Goal: Information Seeking & Learning: Compare options

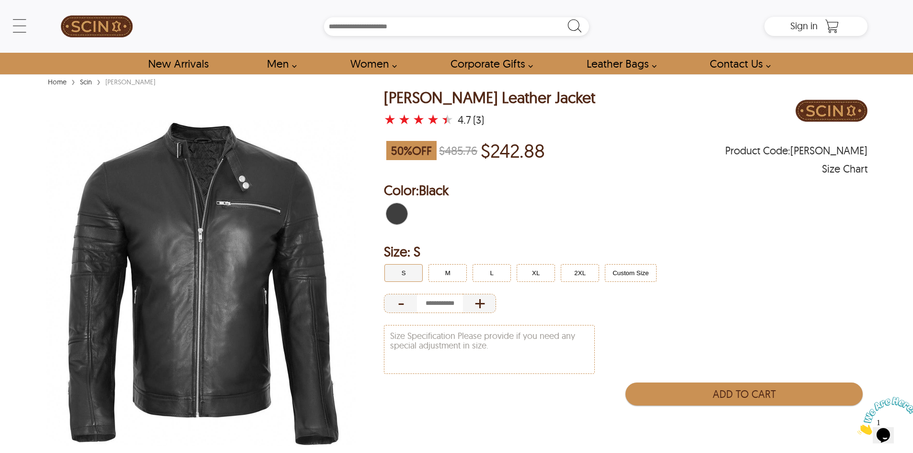
click at [241, 144] on img at bounding box center [201, 283] width 310 height 388
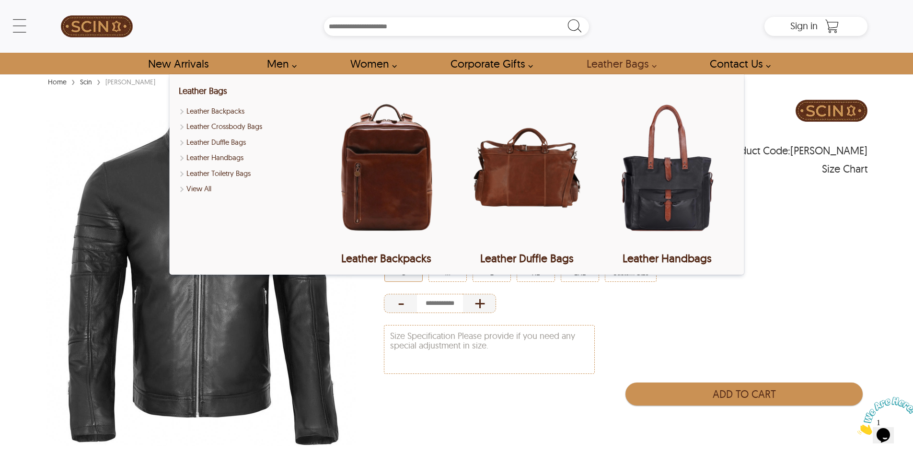
drag, startPoint x: 620, startPoint y: 144, endPoint x: 609, endPoint y: 288, distance: 144.6
click at [611, 286] on div "Size: S S M L XL 2XL Custom Size - +" at bounding box center [625, 278] width 483 height 73
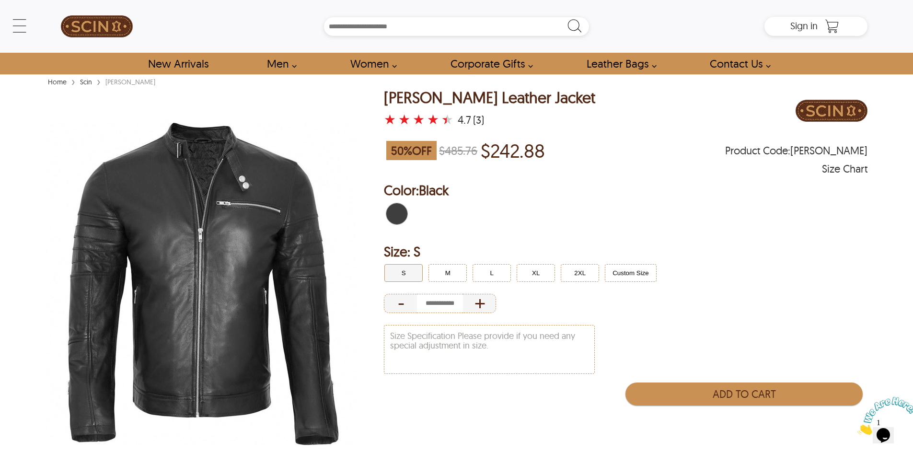
drag, startPoint x: 691, startPoint y: 163, endPoint x: 671, endPoint y: 131, distance: 38.1
click at [671, 131] on div "Bruce Biker Leather Jacket ★ ★ ★ ★ ★ 4.7 (3)" at bounding box center [625, 112] width 483 height 46
drag, startPoint x: 741, startPoint y: 243, endPoint x: 763, endPoint y: 241, distance: 21.6
click at [763, 242] on h2 "Size: S" at bounding box center [625, 251] width 483 height 19
click at [180, 164] on img at bounding box center [201, 283] width 310 height 388
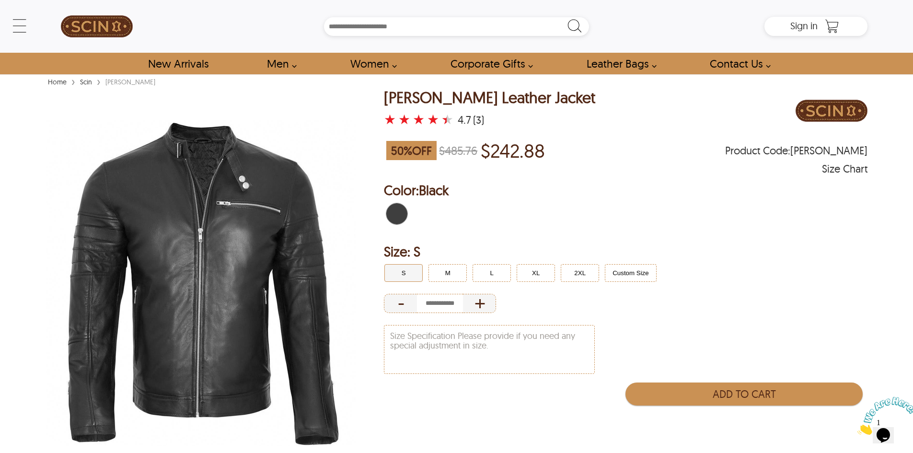
drag, startPoint x: 54, startPoint y: 146, endPoint x: 53, endPoint y: 137, distance: 9.2
click at [54, 146] on img at bounding box center [201, 283] width 310 height 388
click at [80, 152] on img at bounding box center [201, 283] width 310 height 388
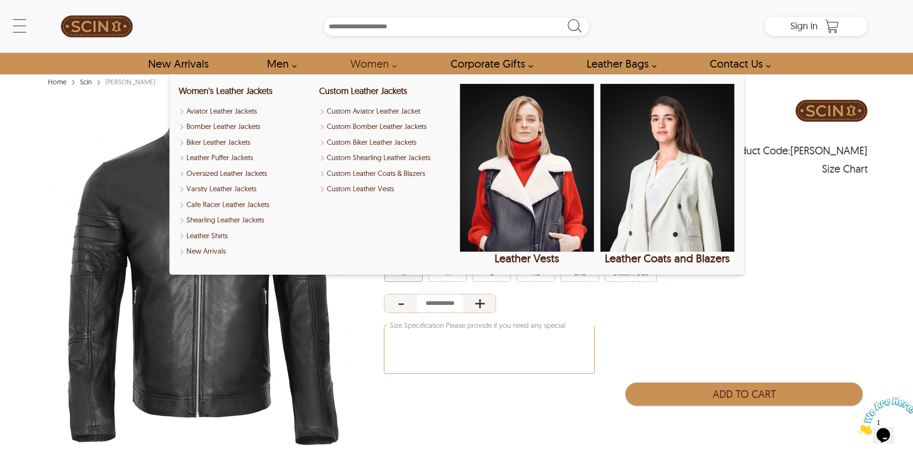
drag, startPoint x: 341, startPoint y: 112, endPoint x: 387, endPoint y: 325, distance: 218.1
click at [387, 325] on textarea "Size Specification Please provide if you need any special adjustment in size." at bounding box center [489, 349] width 210 height 48
click at [627, 329] on div "Size Specification" at bounding box center [625, 351] width 483 height 58
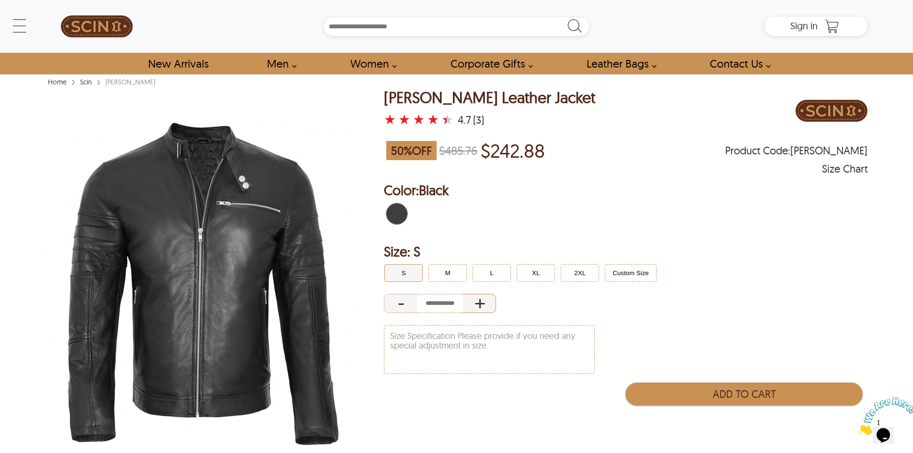
click at [475, 308] on div "+" at bounding box center [479, 303] width 33 height 19
click at [401, 300] on div "-" at bounding box center [400, 303] width 33 height 19
type input "*"
click at [401, 300] on div "-" at bounding box center [400, 303] width 33 height 19
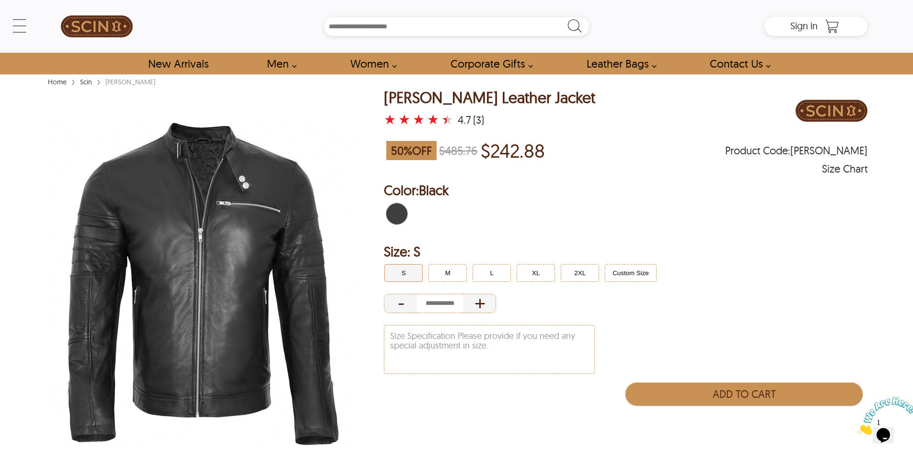
drag, startPoint x: 592, startPoint y: 218, endPoint x: 636, endPoint y: 447, distance: 234.1
click at [636, 447] on div "Bruce Biker Leather Jacket ★ ★ ★ ★ ★ 4.7 (3) 50 % OFF $485.76 $242.88 Product C…" at bounding box center [625, 288] width 483 height 398
click at [125, 37] on img at bounding box center [97, 26] width 72 height 43
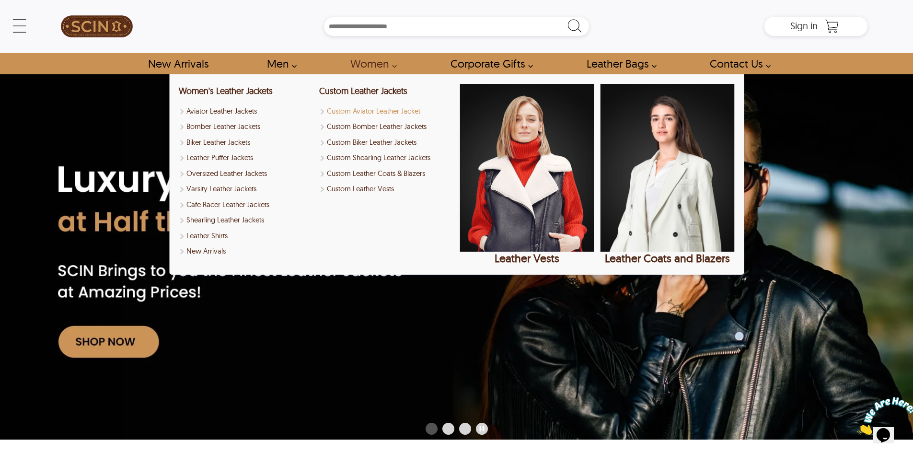
click at [363, 111] on link "Custom Aviator Leather Jacket" at bounding box center [386, 111] width 134 height 11
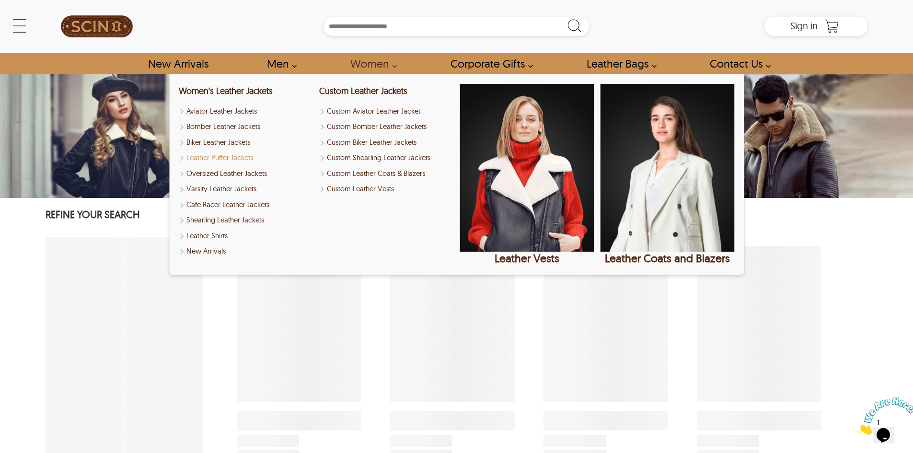
select select "********"
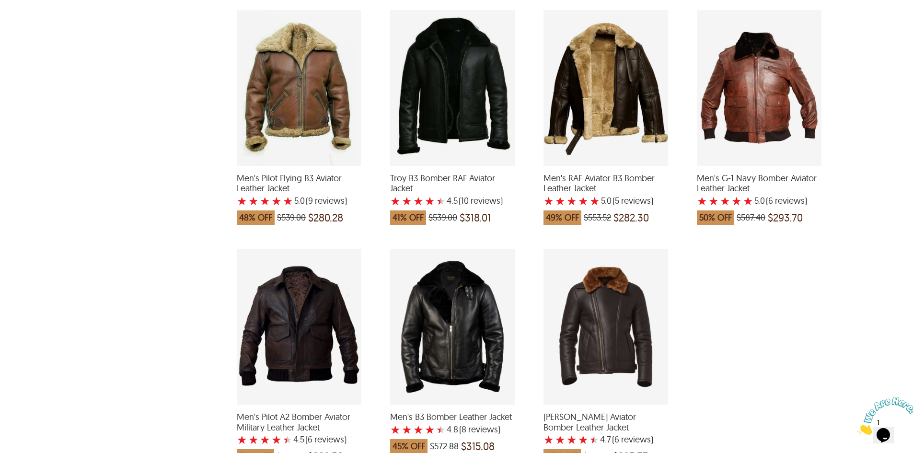
scroll to position [1054, 0]
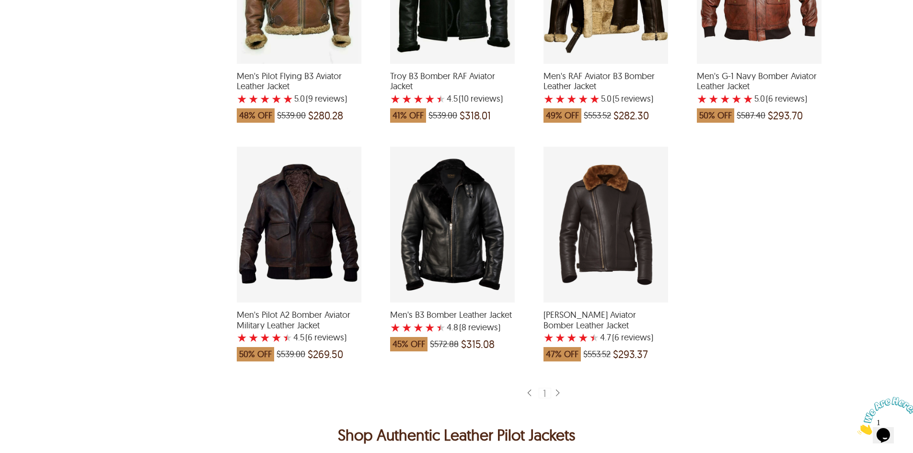
click at [549, 396] on div "1" at bounding box center [544, 393] width 12 height 11
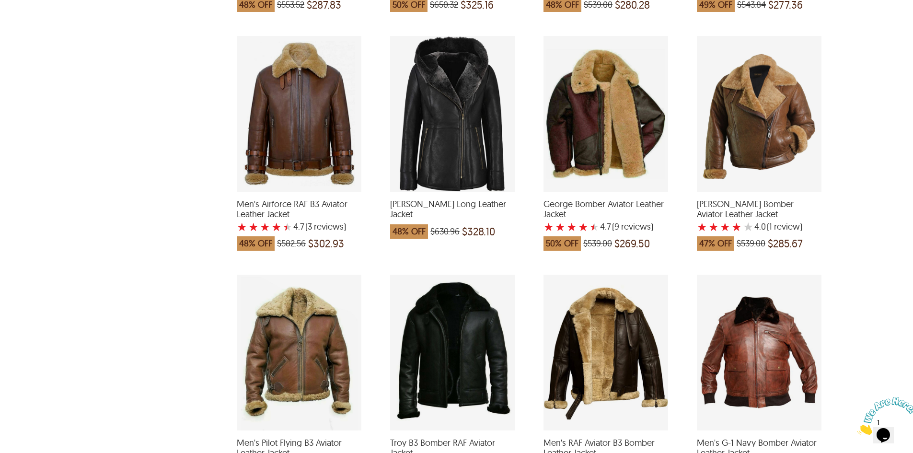
scroll to position [671, 0]
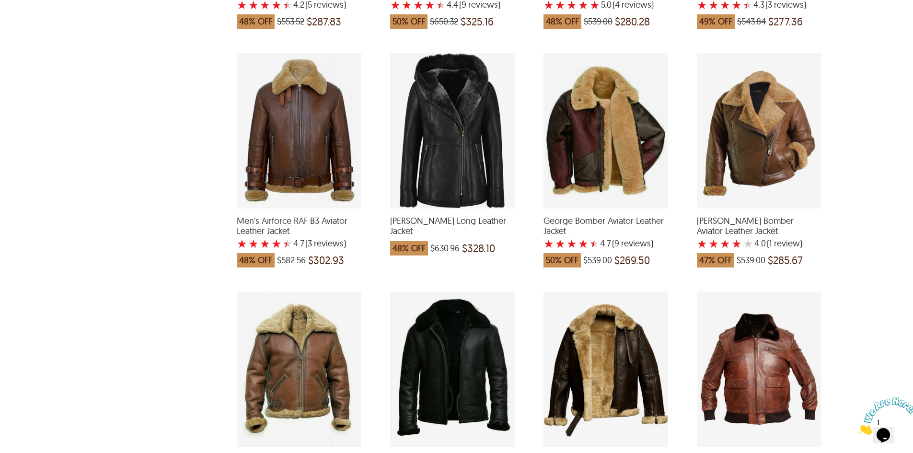
click at [476, 177] on div "Deborah Shearling Long Leather Jacket which was at a price of $630.96, now afte…" at bounding box center [452, 131] width 125 height 156
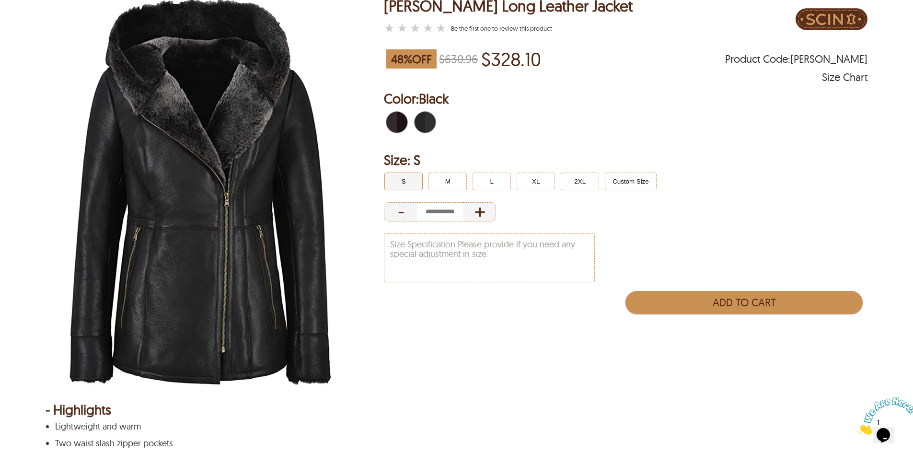
scroll to position [44, 0]
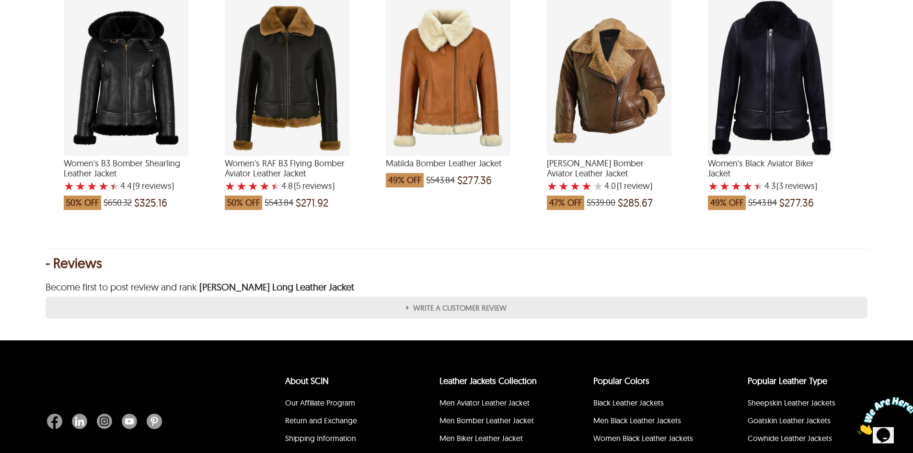
scroll to position [1102, 0]
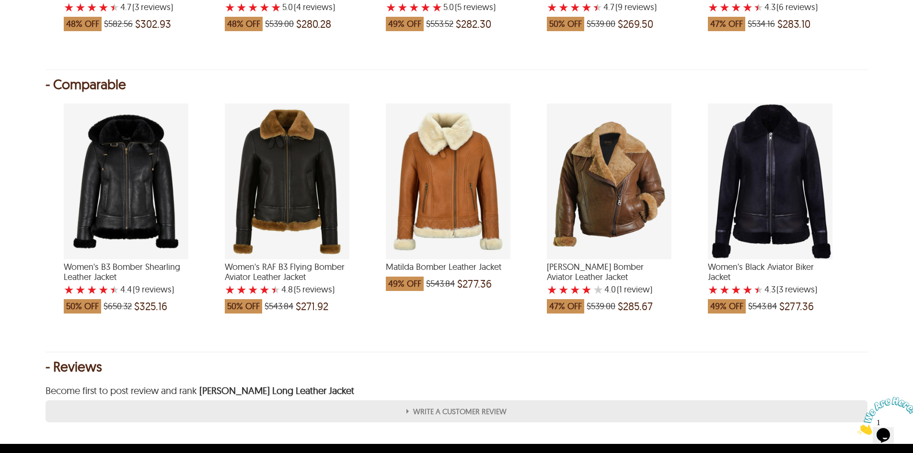
click at [124, 207] on div "Women's B3 Bomber Shearling Leather Jacket with a 4.444444444444444 Star Rating…" at bounding box center [126, 181] width 125 height 156
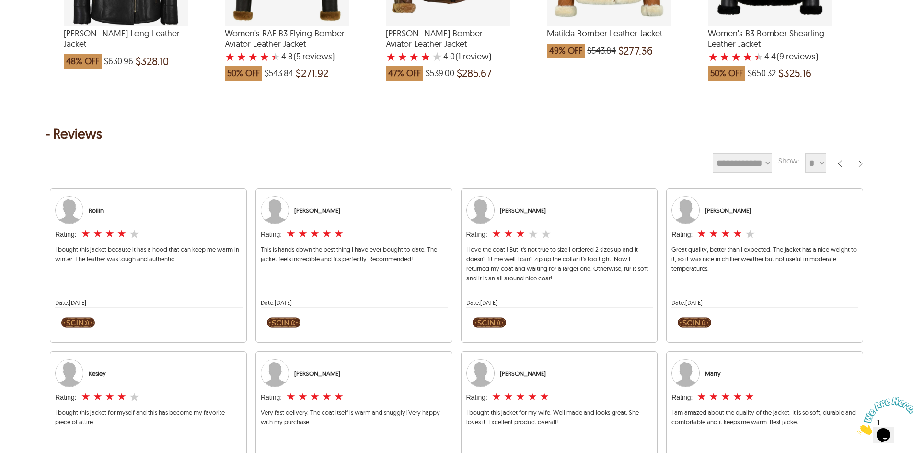
scroll to position [1289, 0]
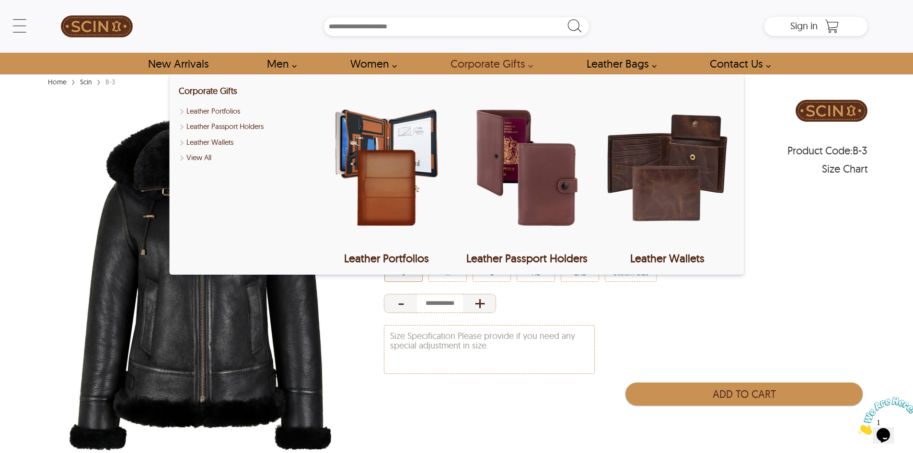
drag, startPoint x: 602, startPoint y: 134, endPoint x: 548, endPoint y: 298, distance: 172.9
click at [544, 303] on div "- +" at bounding box center [625, 303] width 483 height 23
click at [755, 233] on div "Color: Black Size: S S M L XL 2XL Custom Size - +" at bounding box center [625, 248] width 483 height 134
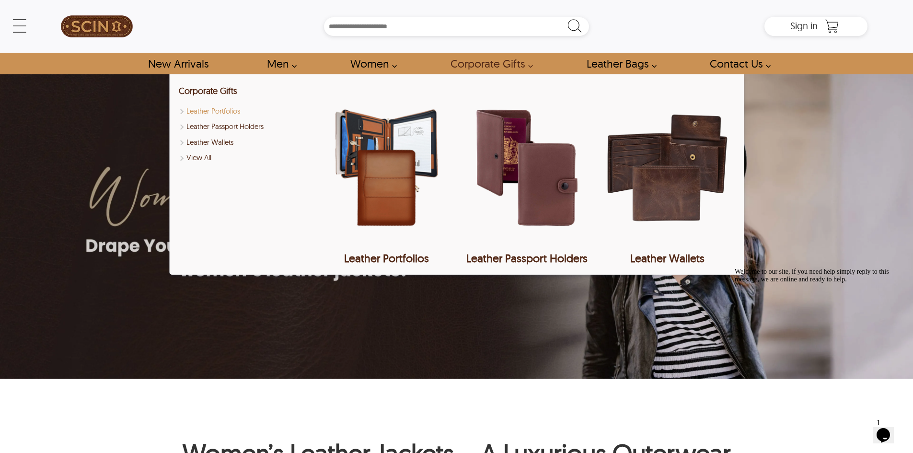
click at [218, 114] on link "Leather Portfolios" at bounding box center [246, 111] width 134 height 11
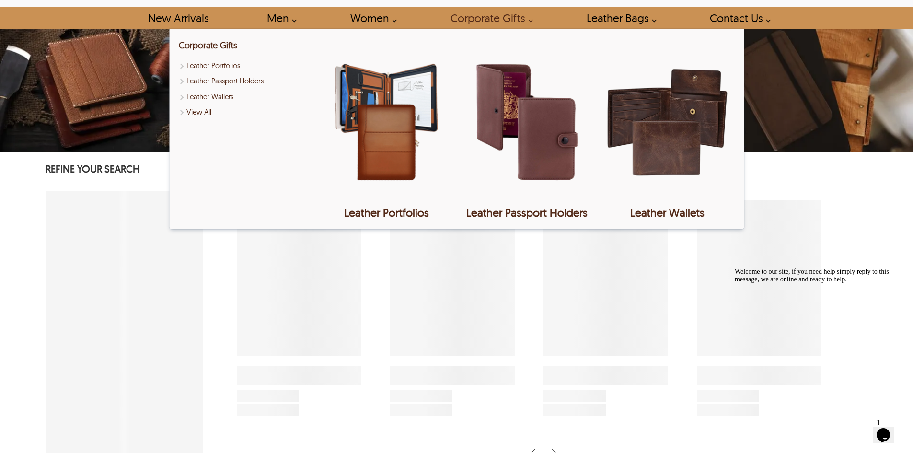
scroll to position [144, 0]
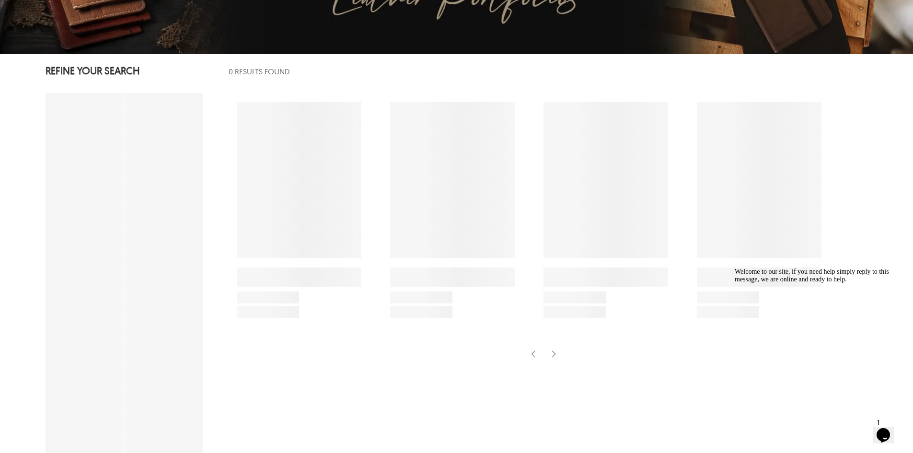
select select "********"
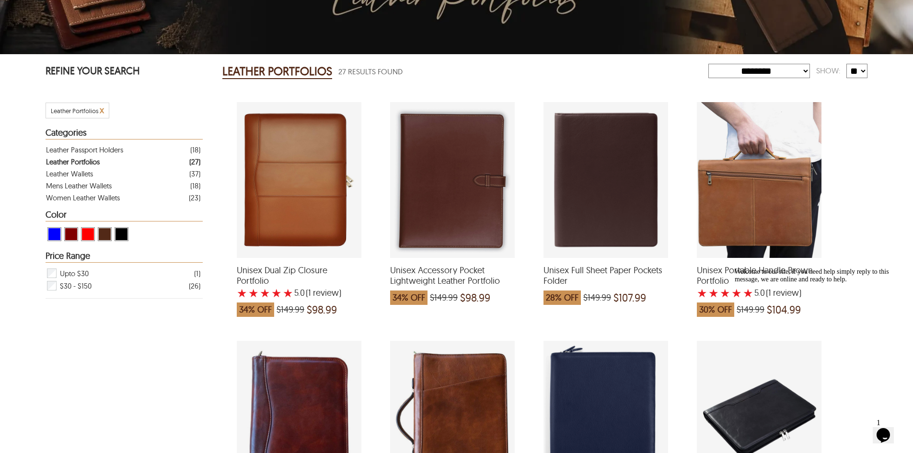
click at [313, 193] on div "Unisex Dual Zip Closure Portfolio with a 5 Star Rating 1 Product Review which w…" at bounding box center [299, 180] width 125 height 156
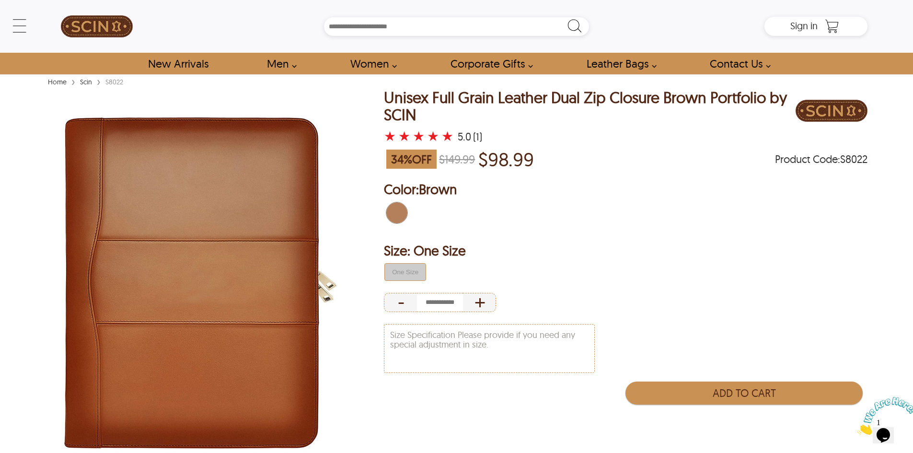
drag, startPoint x: 1, startPoint y: 135, endPoint x: 4, endPoint y: 97, distance: 37.9
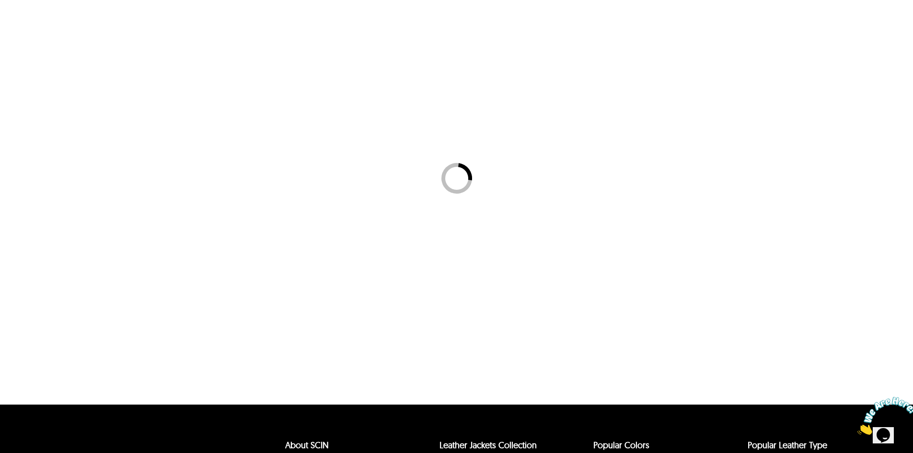
scroll to position [144, 0]
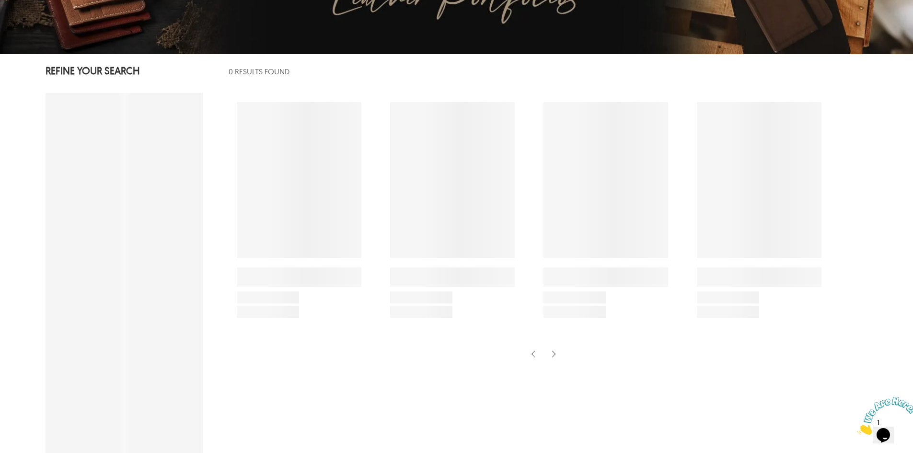
select select "********"
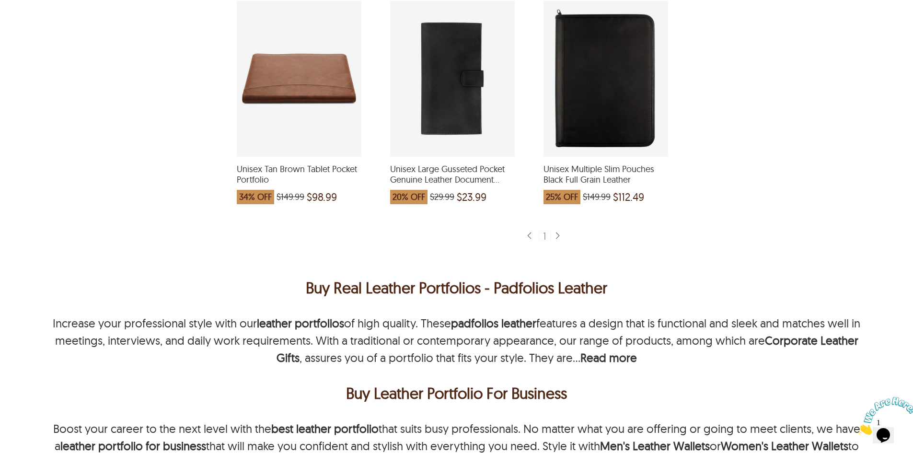
click at [585, 127] on div "Unisex Multiple Slim Pouches Black Full Grain Leather which was at a price of $…" at bounding box center [605, 79] width 125 height 156
